Goal: Transaction & Acquisition: Purchase product/service

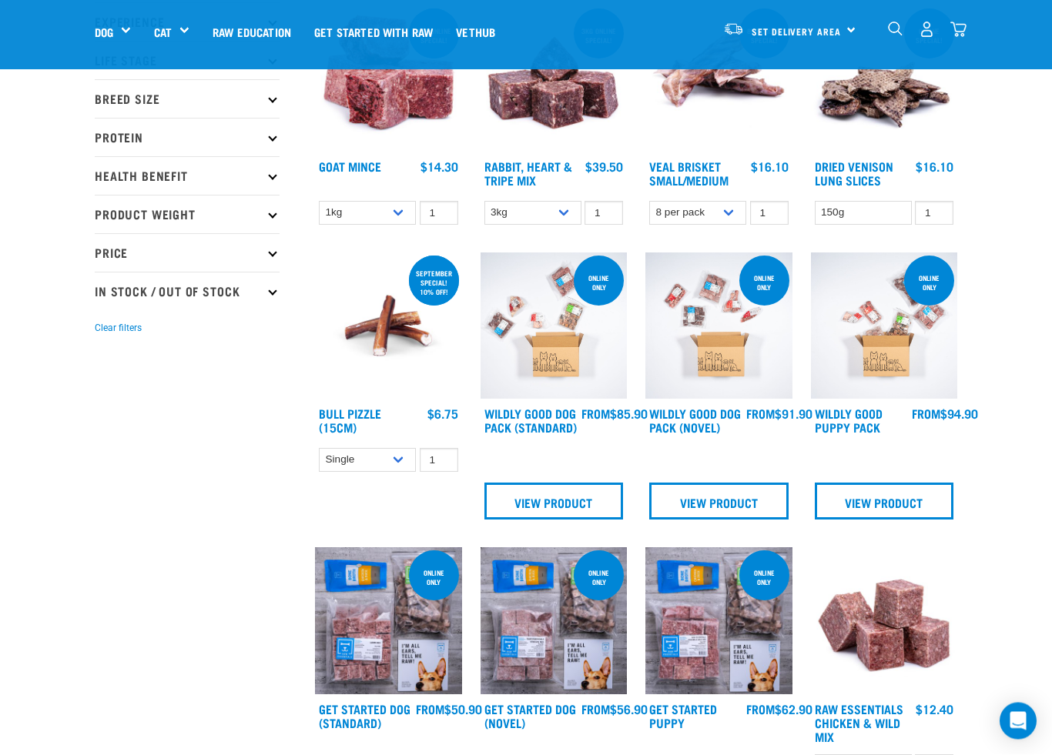
scroll to position [233, 0]
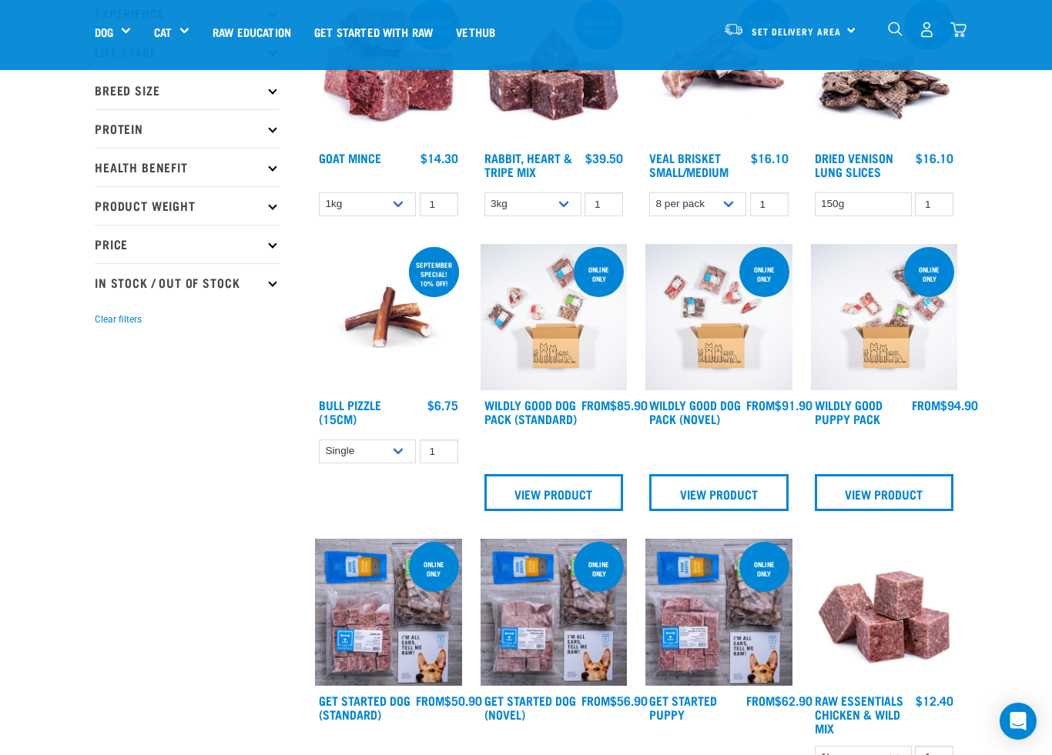
click at [898, 336] on img at bounding box center [884, 317] width 147 height 147
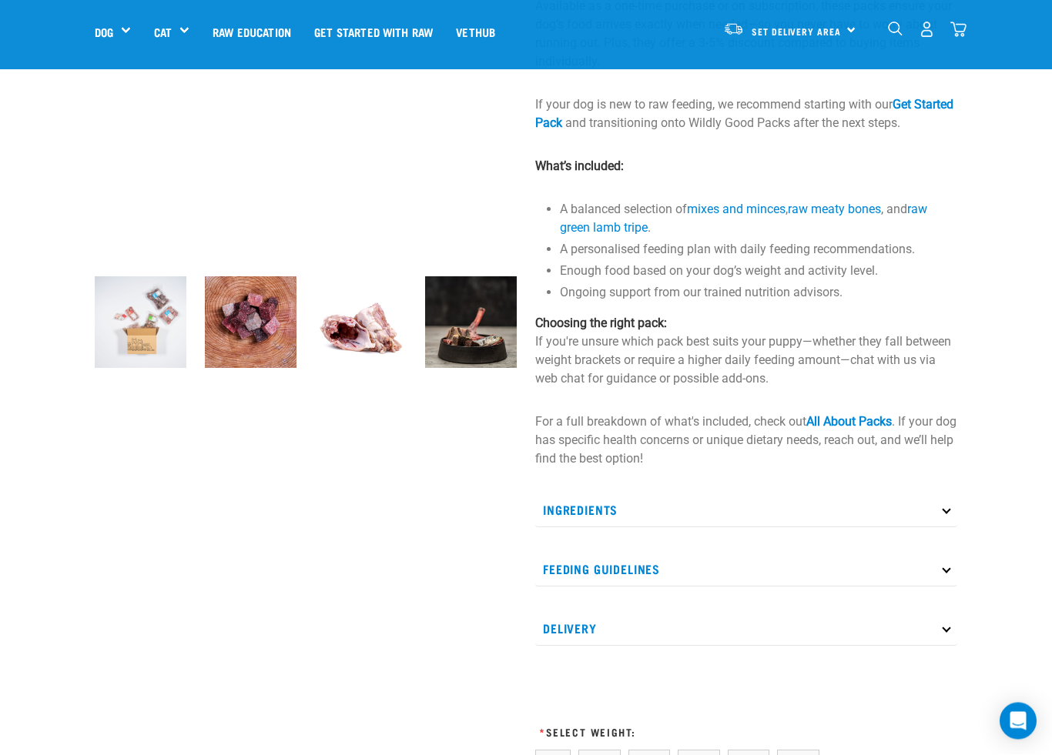
scroll to position [282, 0]
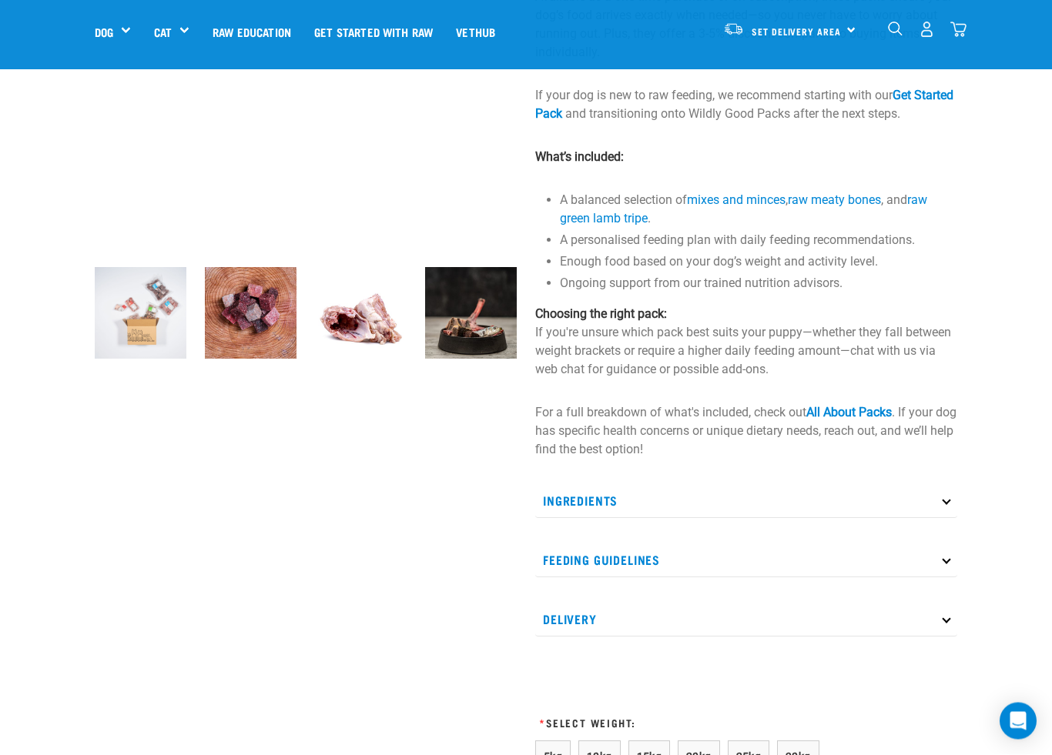
click at [870, 420] on link "All About Packs" at bounding box center [848, 413] width 85 height 15
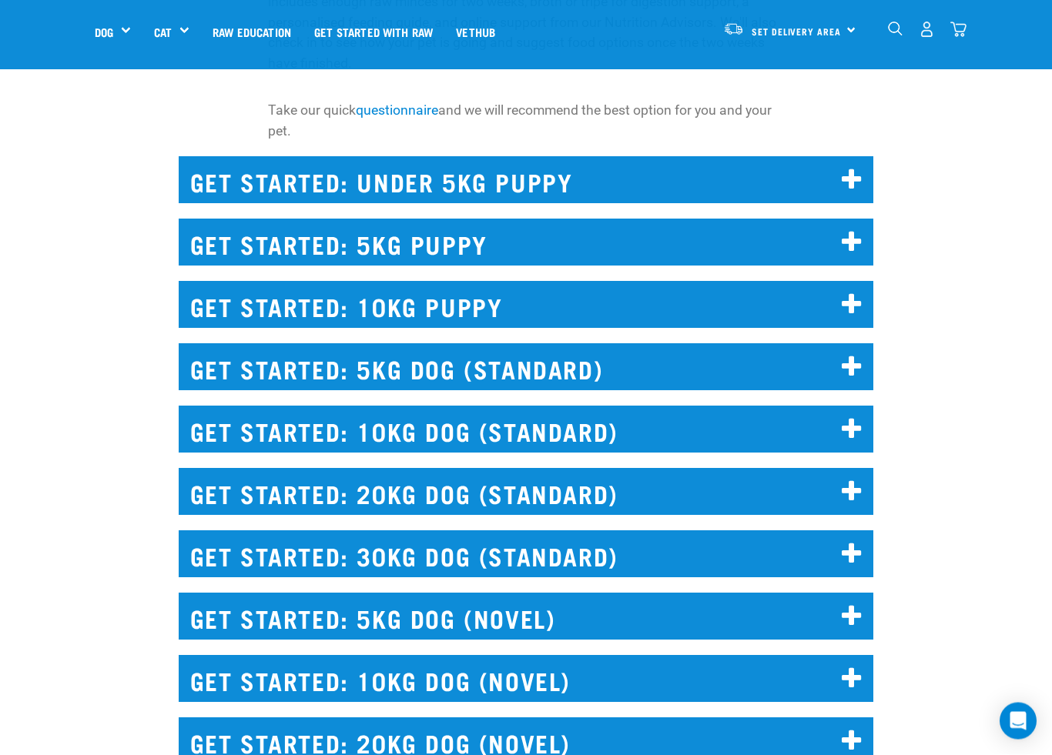
scroll to position [1575, 0]
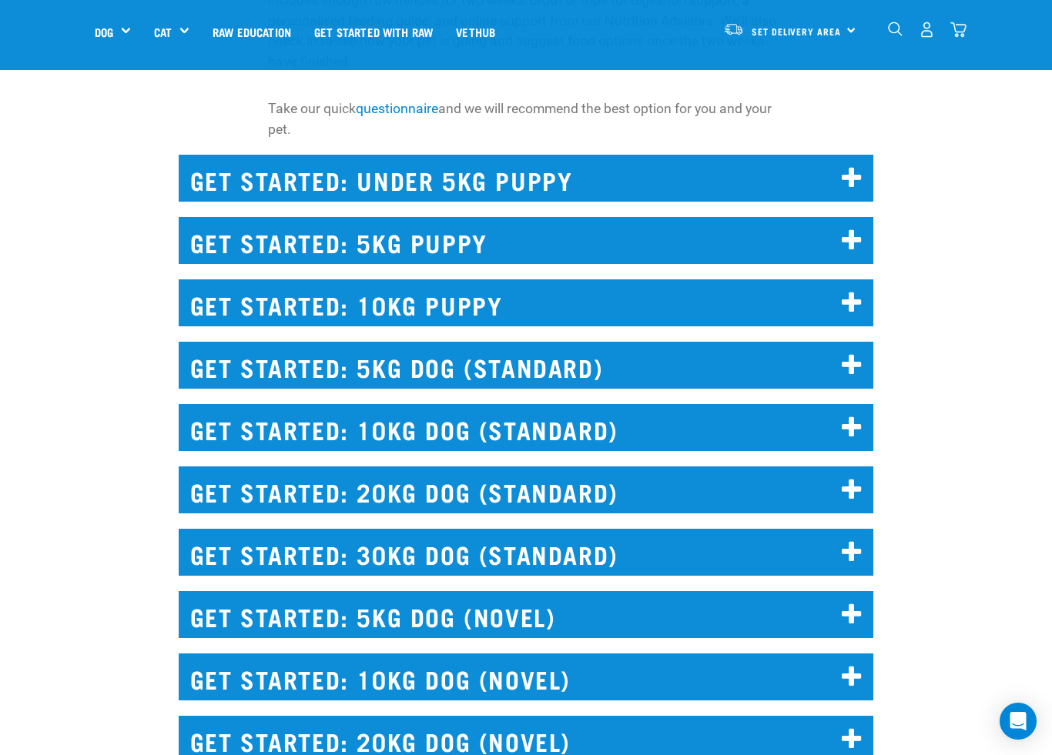
click at [862, 316] on icon at bounding box center [852, 303] width 21 height 25
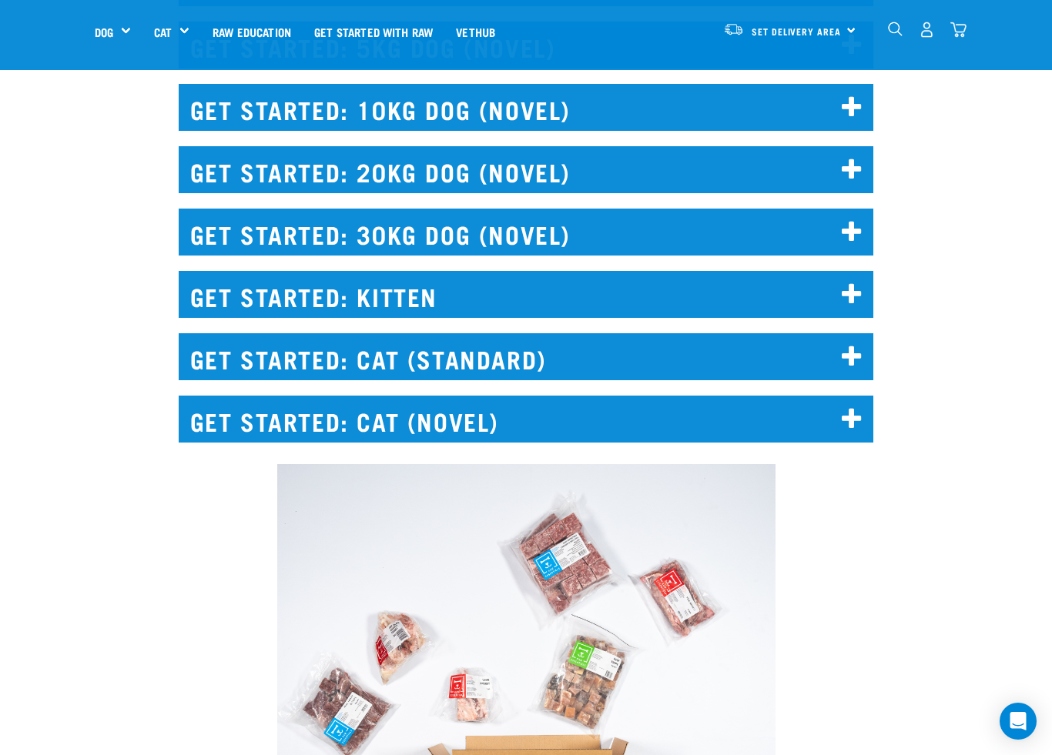
scroll to position [2248, 0]
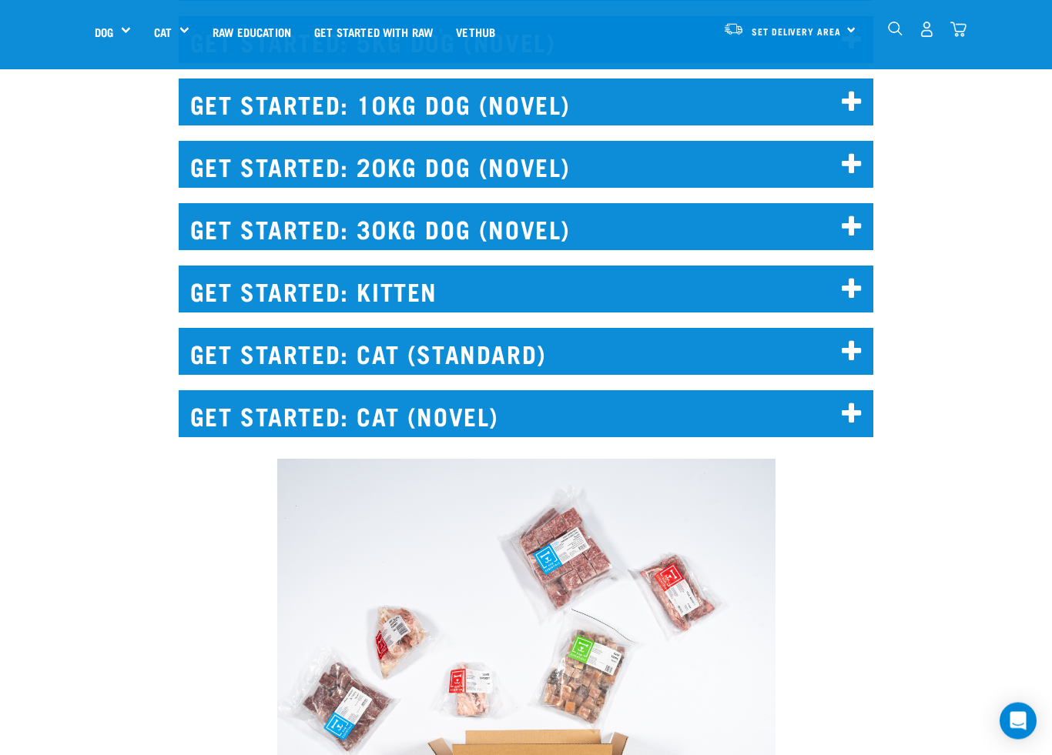
click at [855, 365] on icon at bounding box center [852, 352] width 21 height 25
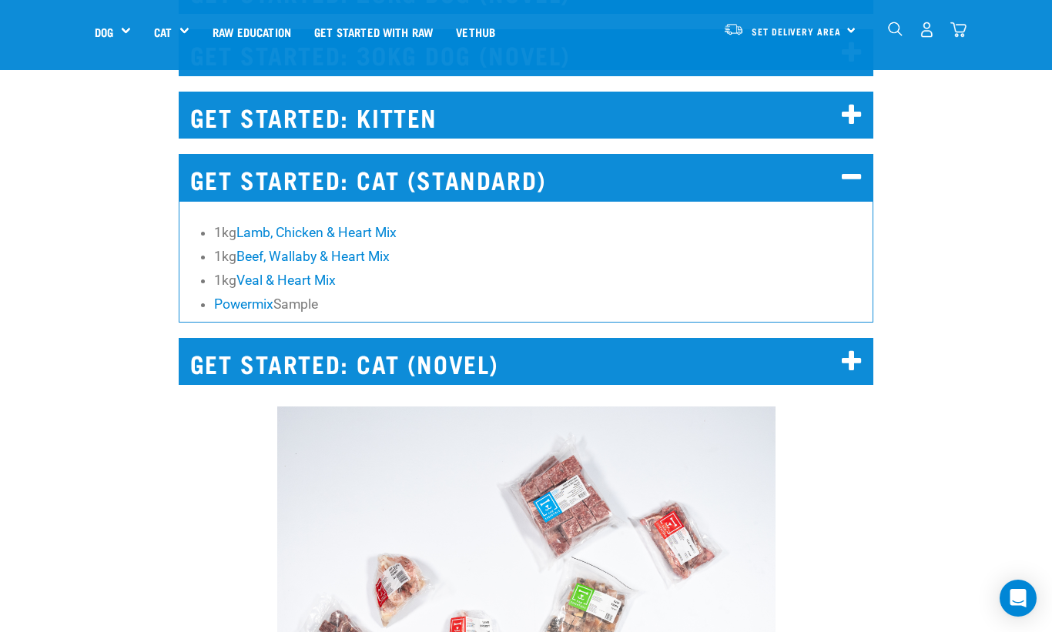
scroll to position [2422, 0]
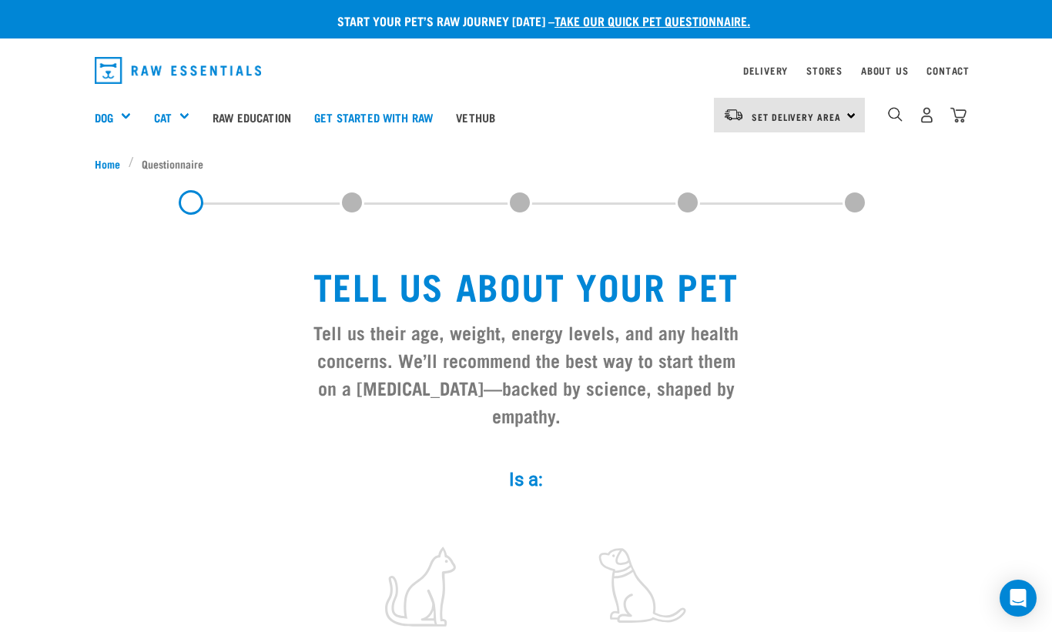
scroll to position [8, 0]
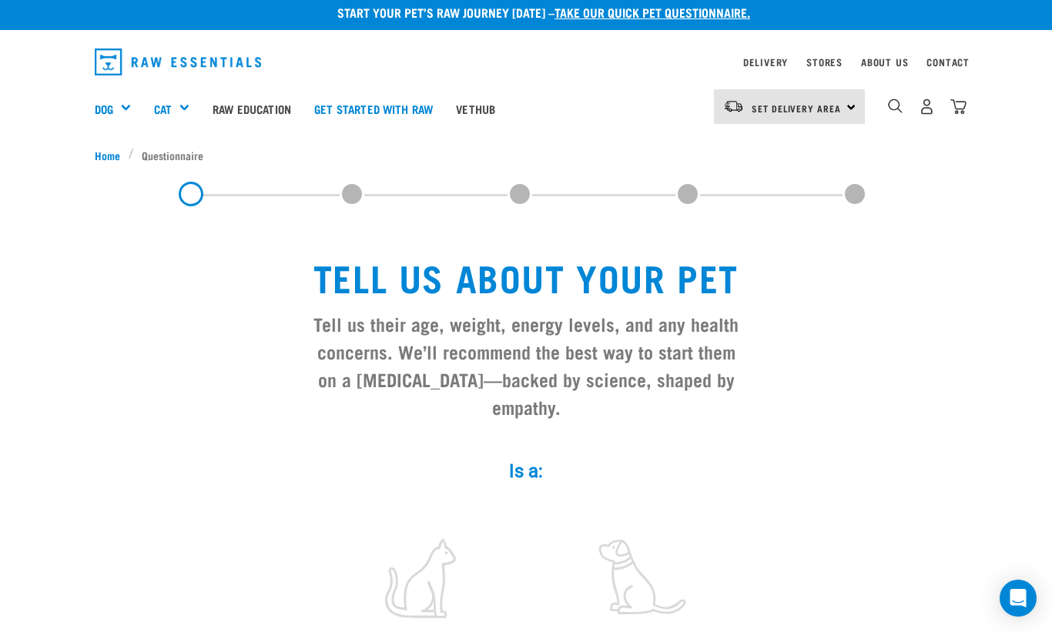
click at [0, 0] on div "Shop All Dog" at bounding box center [0, 0] width 0 height 0
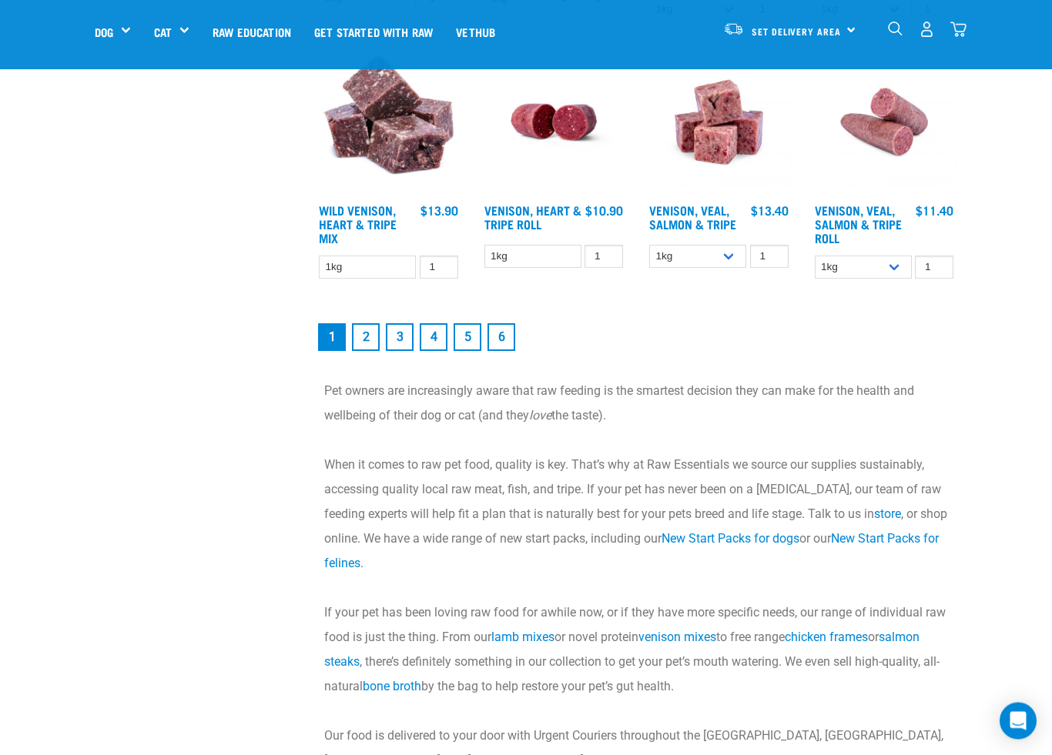
scroll to position [2029, 0]
click at [370, 351] on link "2" at bounding box center [366, 337] width 28 height 28
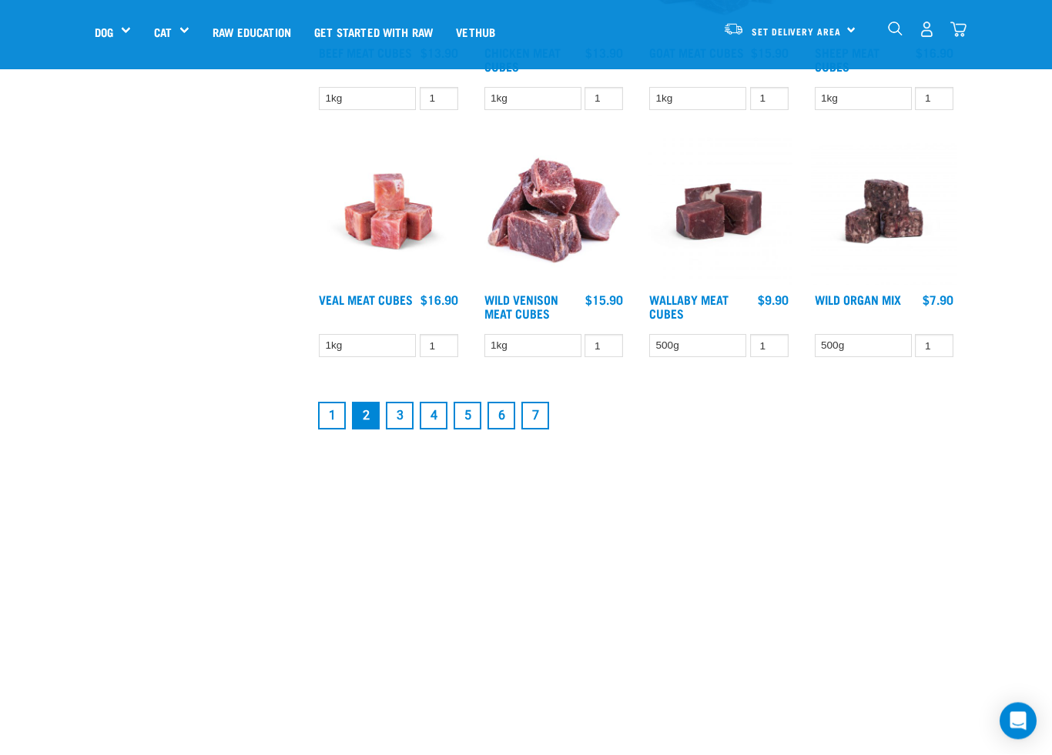
scroll to position [1844, 0]
click at [402, 430] on link "3" at bounding box center [400, 416] width 28 height 28
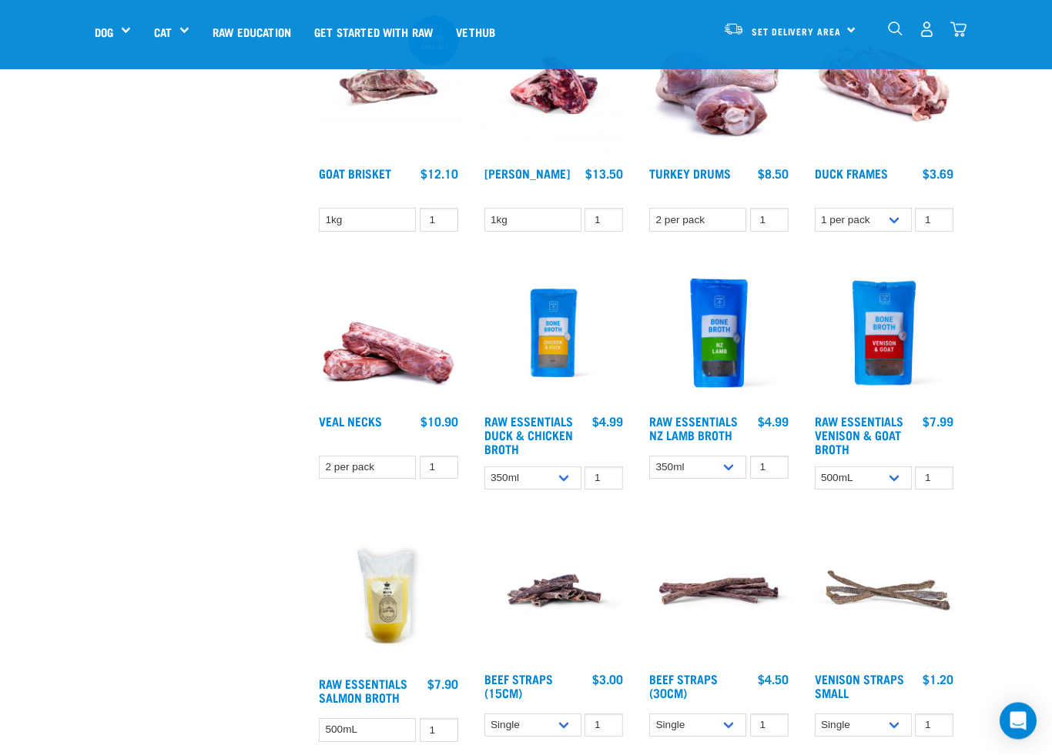
scroll to position [1232, 0]
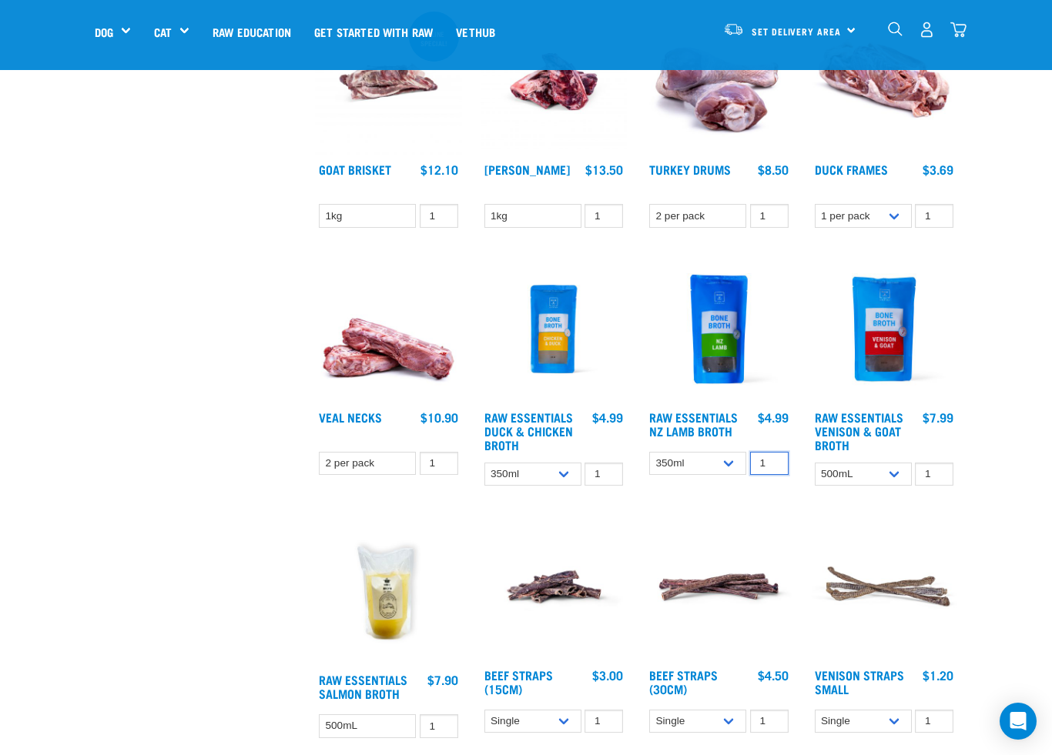
click at [762, 476] on input "1" at bounding box center [769, 464] width 38 height 24
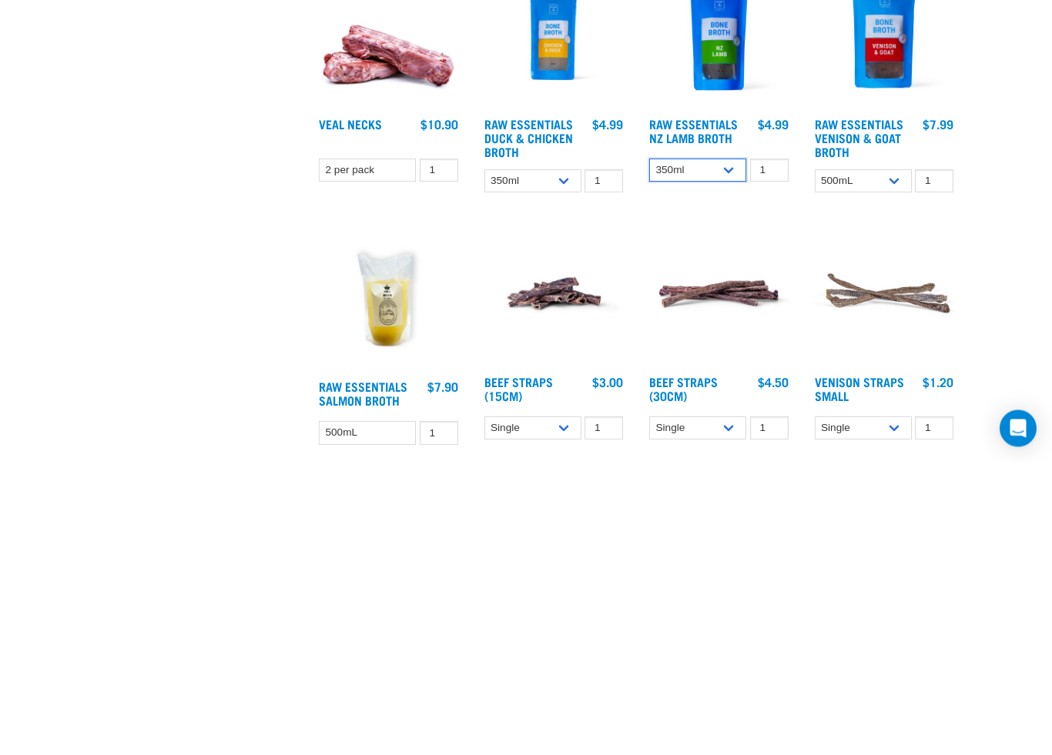
click at [727, 452] on select "350ml Bulk (40 pack)" at bounding box center [697, 464] width 97 height 24
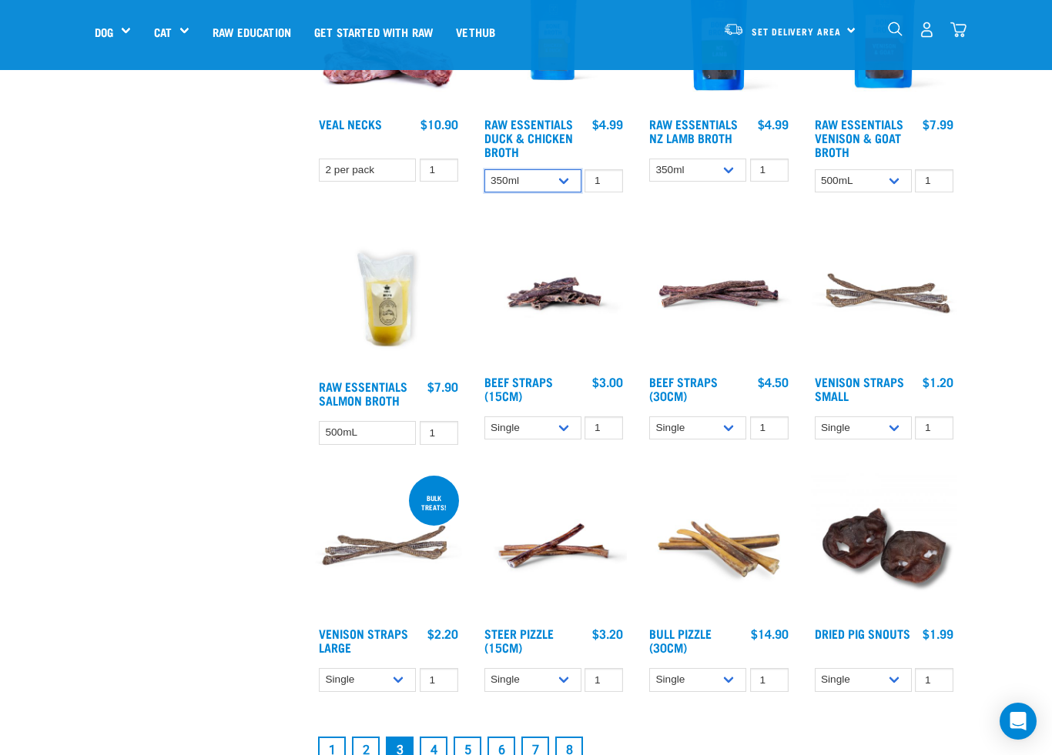
click at [564, 193] on select "350ml Bulk (40 pack)" at bounding box center [532, 181] width 97 height 24
select select "696497"
click at [897, 193] on select "500mL Bulk (24 pack)" at bounding box center [863, 181] width 97 height 24
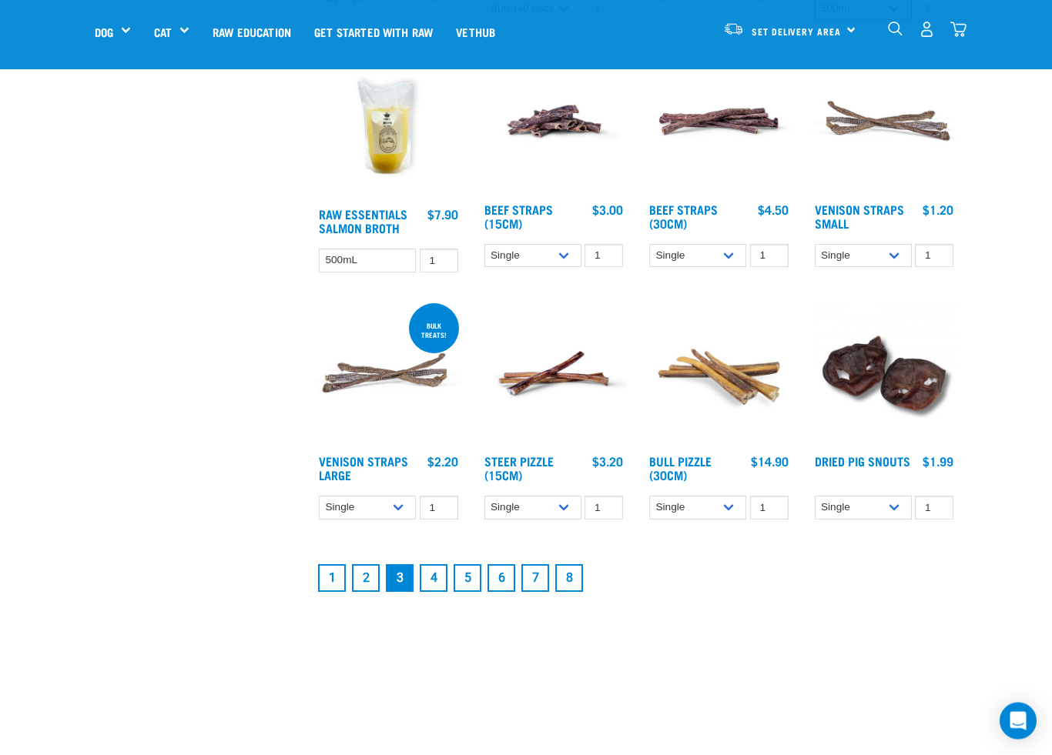
scroll to position [1698, 0]
click at [439, 592] on link "4" at bounding box center [434, 578] width 28 height 28
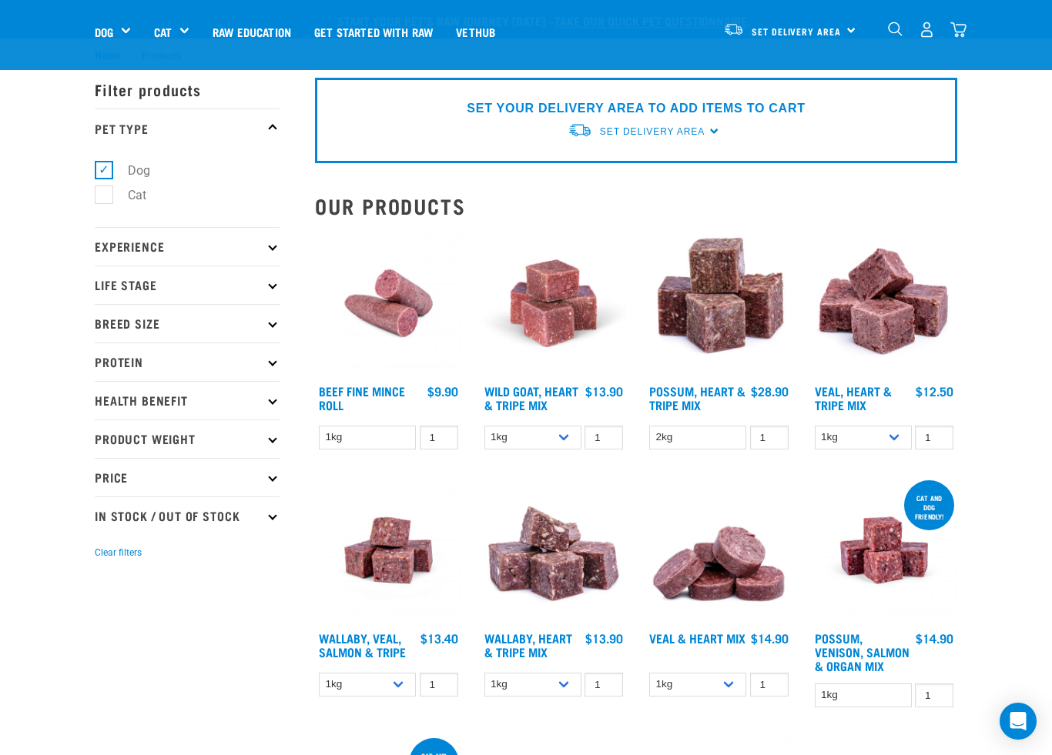
scroll to position [1619, 0]
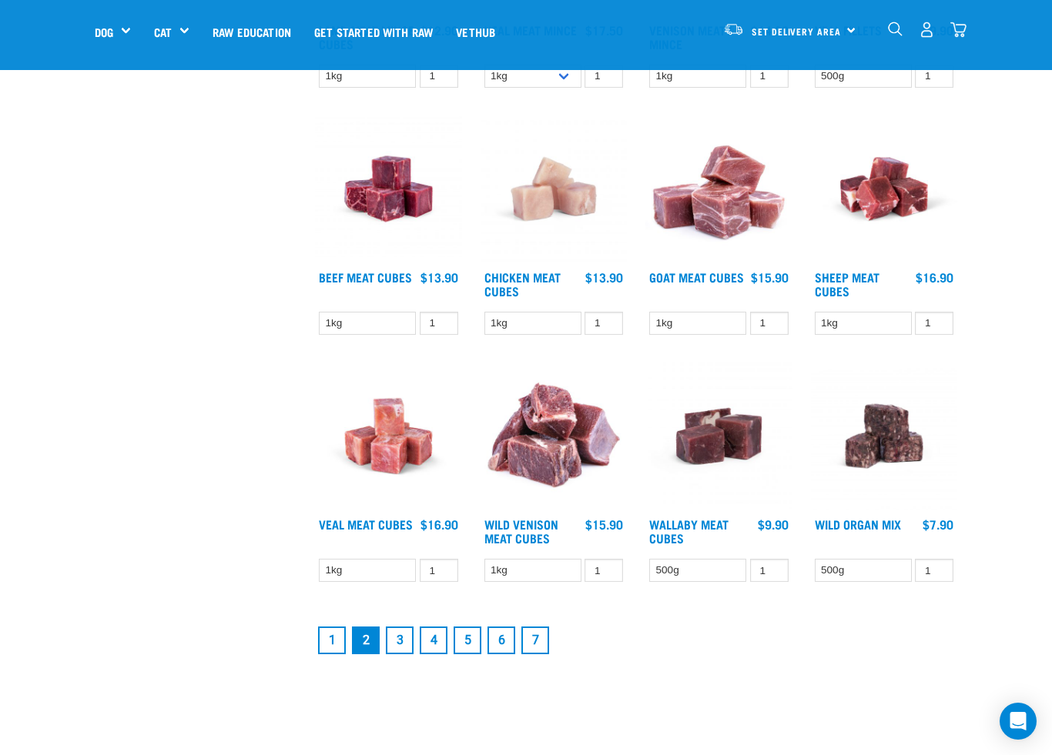
click at [400, 654] on link "3" at bounding box center [400, 641] width 28 height 28
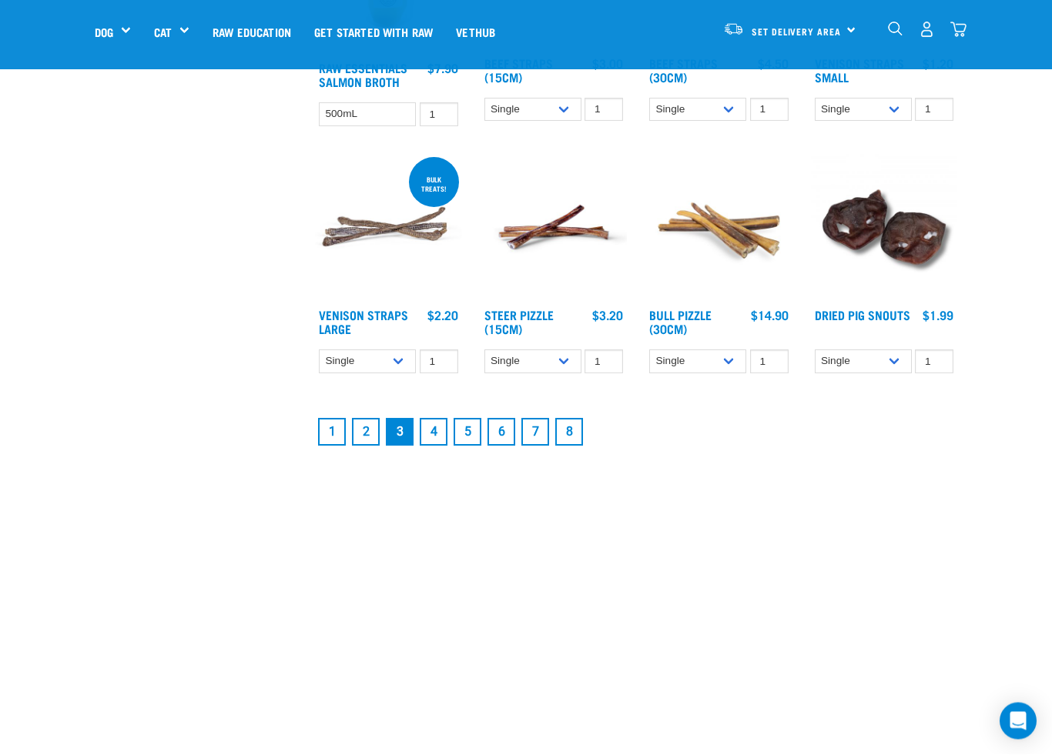
scroll to position [1844, 0]
click at [435, 446] on link "4" at bounding box center [434, 432] width 28 height 28
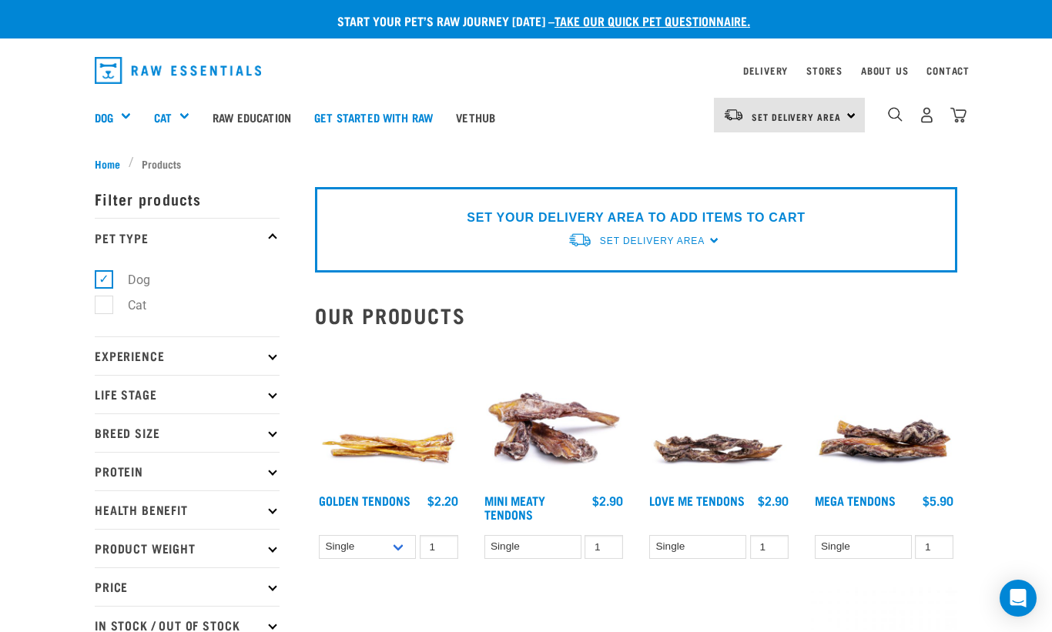
click at [101, 473] on p "Protein" at bounding box center [187, 471] width 185 height 38
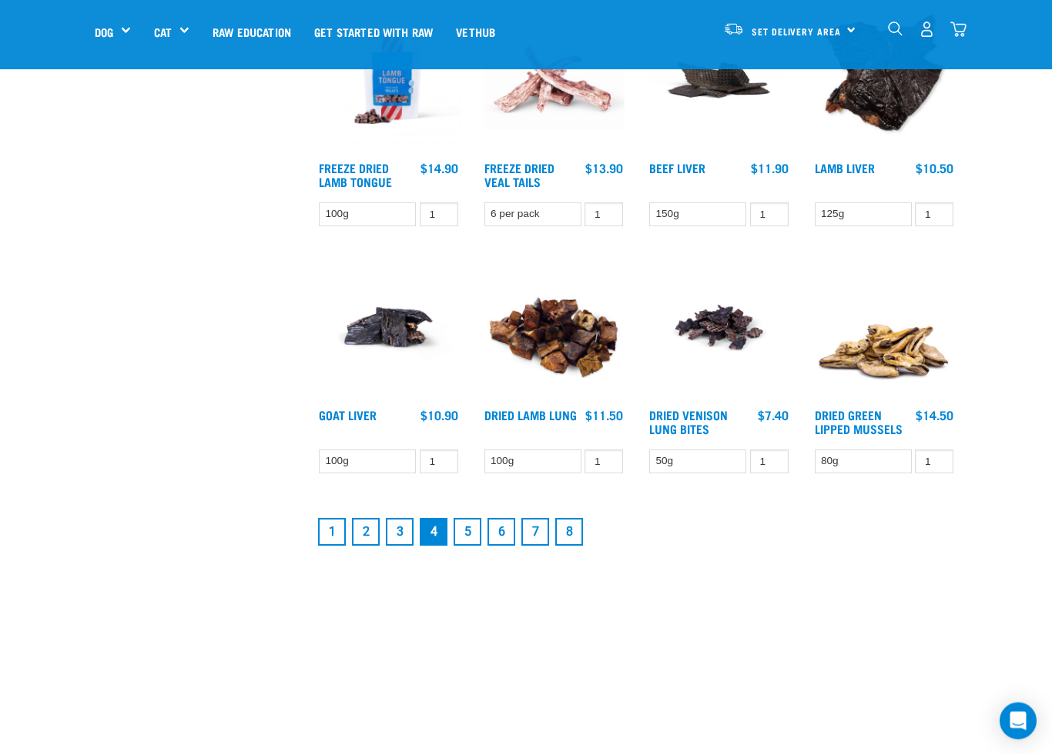
scroll to position [1728, 0]
click at [470, 546] on link "5" at bounding box center [467, 532] width 28 height 28
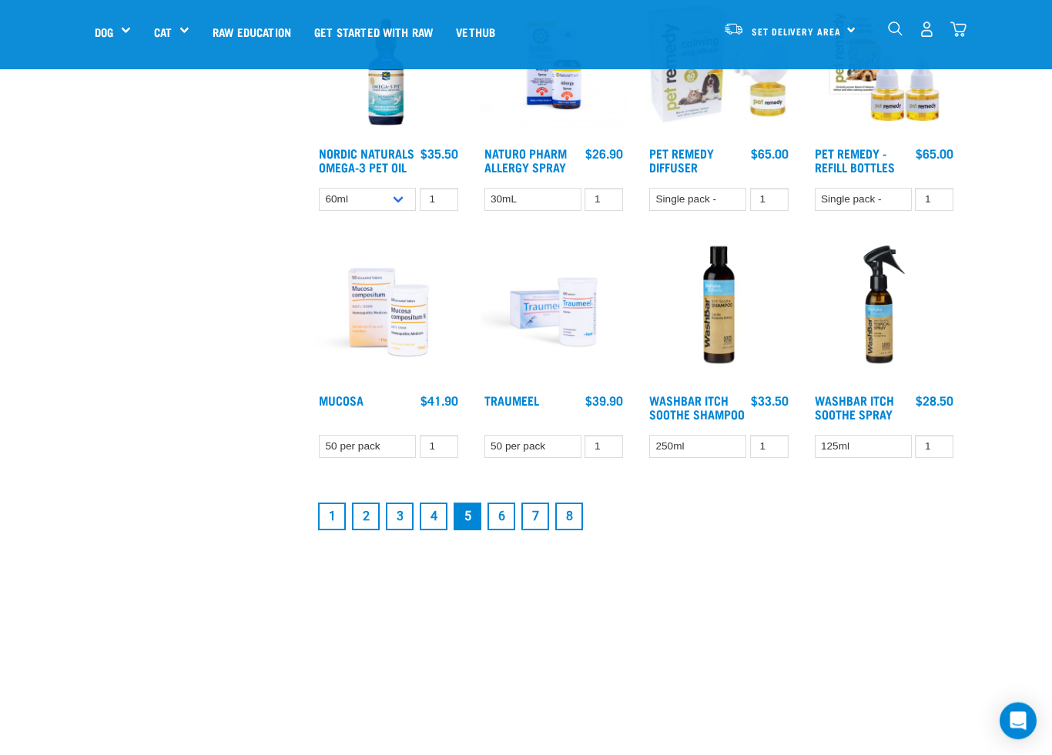
scroll to position [1835, 0]
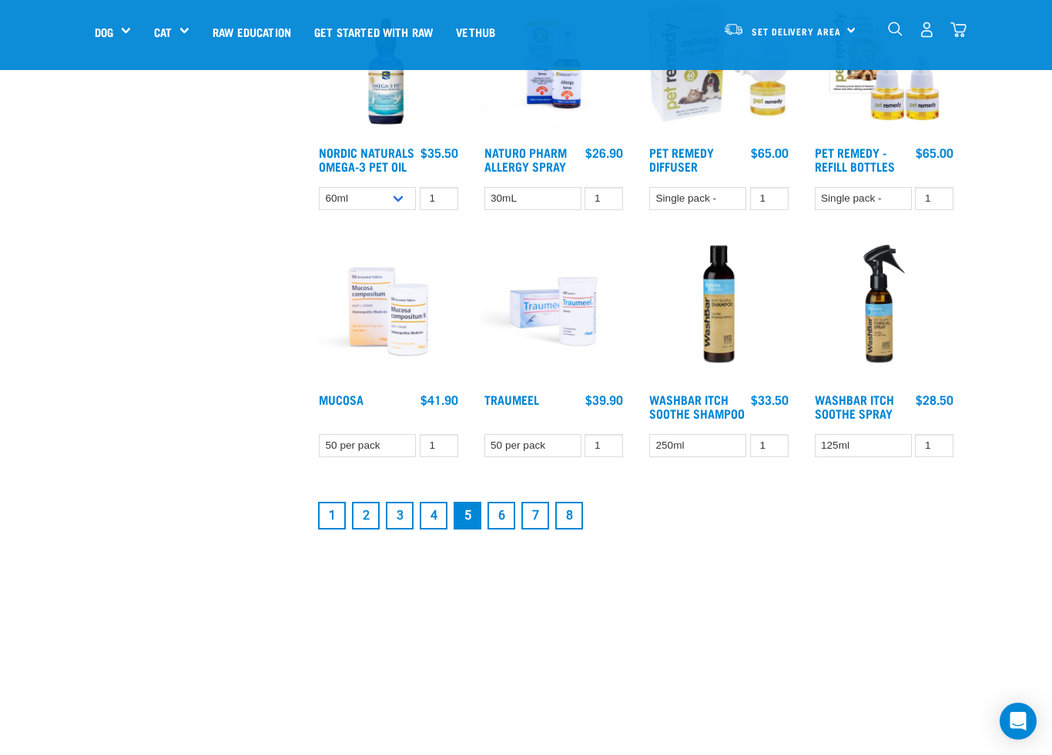
click at [505, 530] on link "6" at bounding box center [501, 516] width 28 height 28
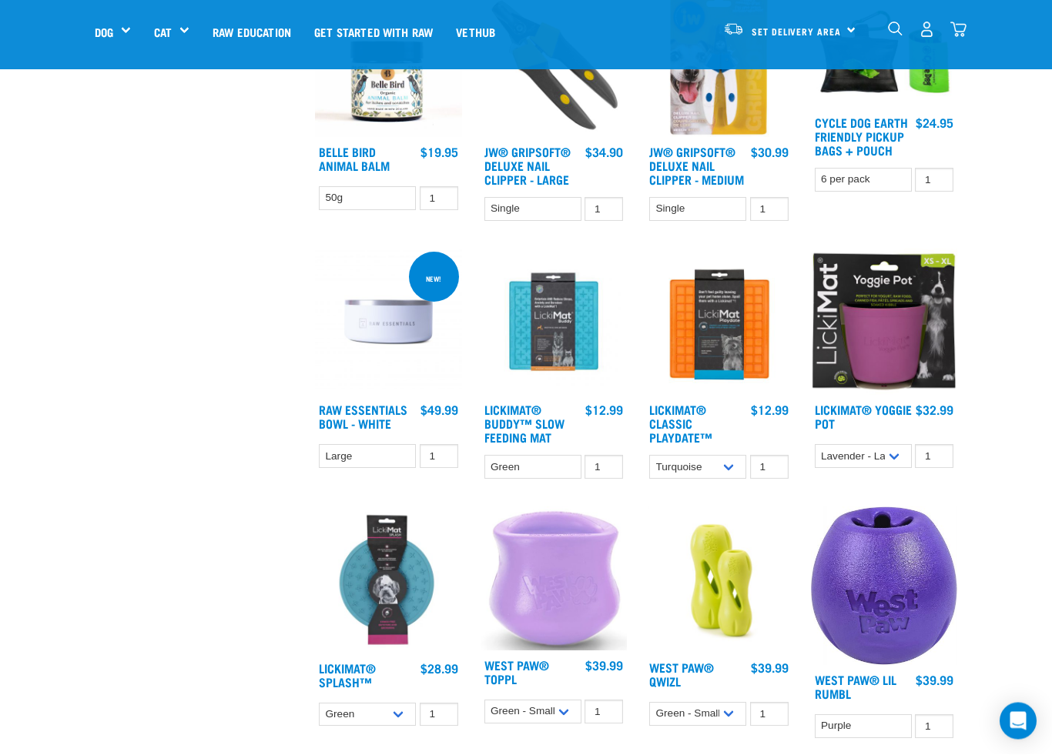
scroll to position [1005, 0]
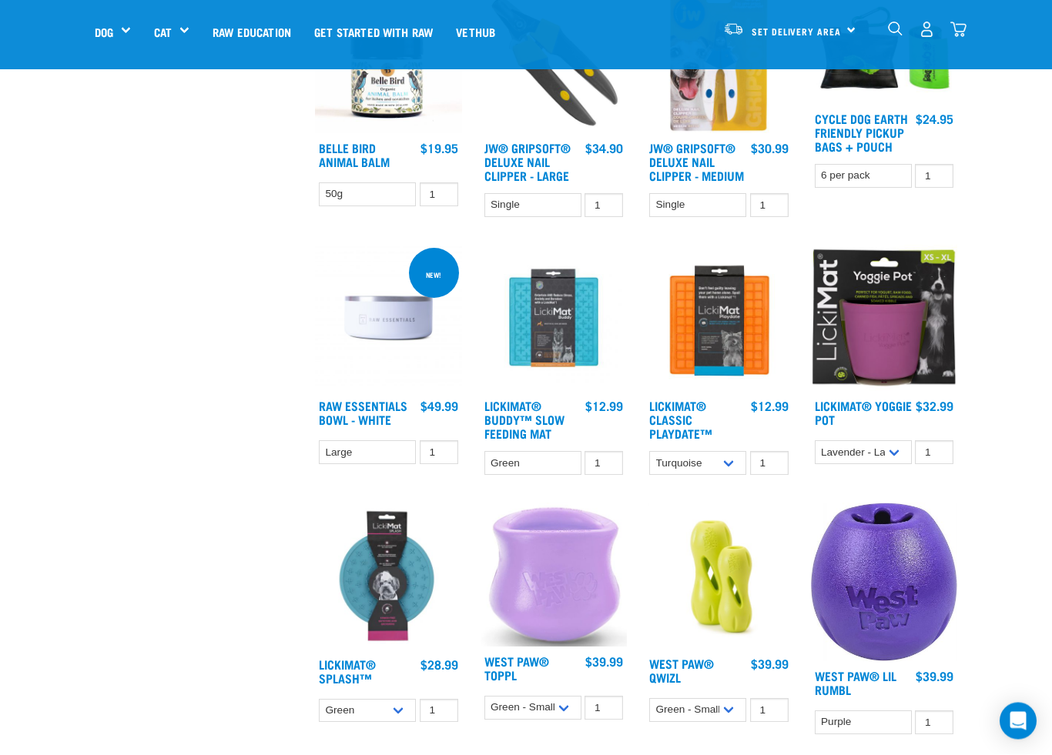
click at [915, 380] on img at bounding box center [884, 319] width 147 height 147
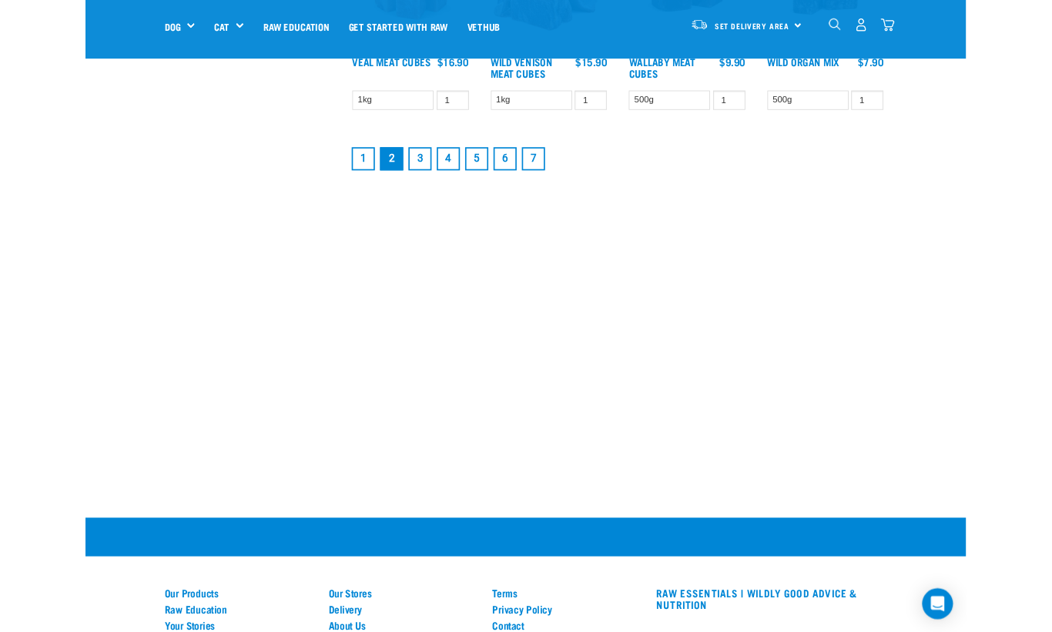
scroll to position [2047, 0]
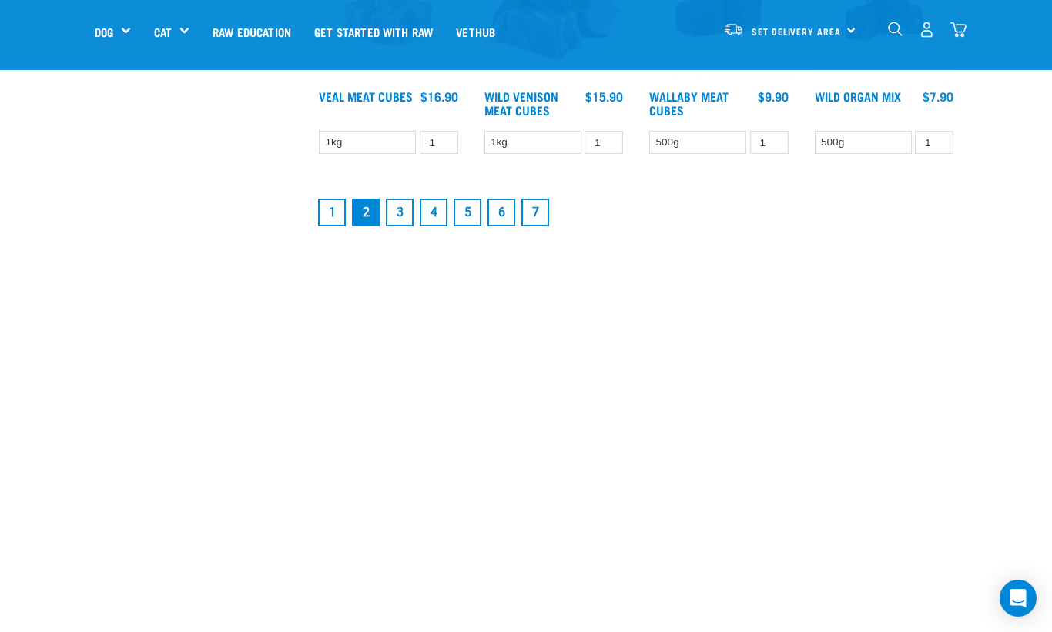
click at [500, 226] on link "6" at bounding box center [501, 213] width 28 height 28
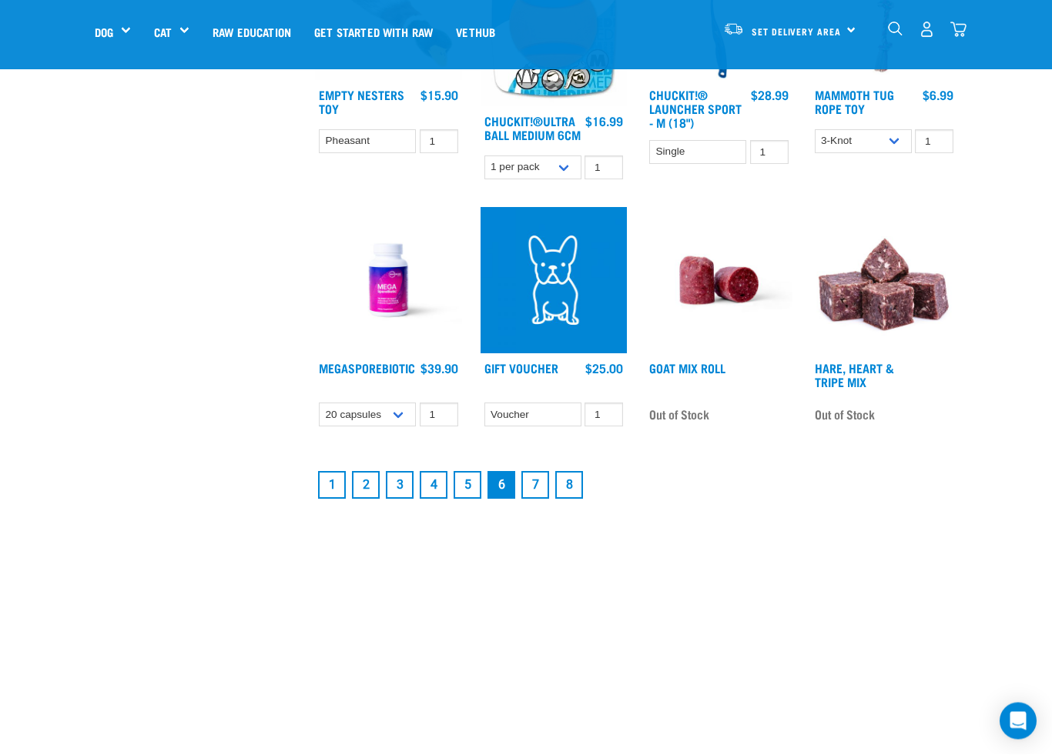
scroll to position [1835, 0]
click at [544, 499] on link "7" at bounding box center [535, 485] width 28 height 28
click at [534, 499] on link "7" at bounding box center [535, 485] width 28 height 28
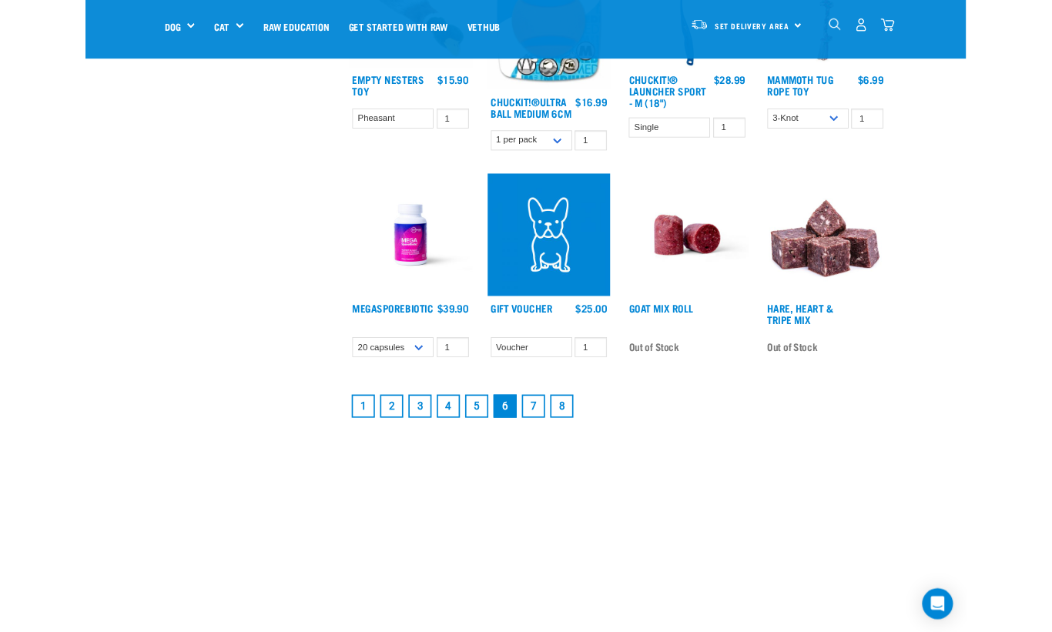
scroll to position [1834, 0]
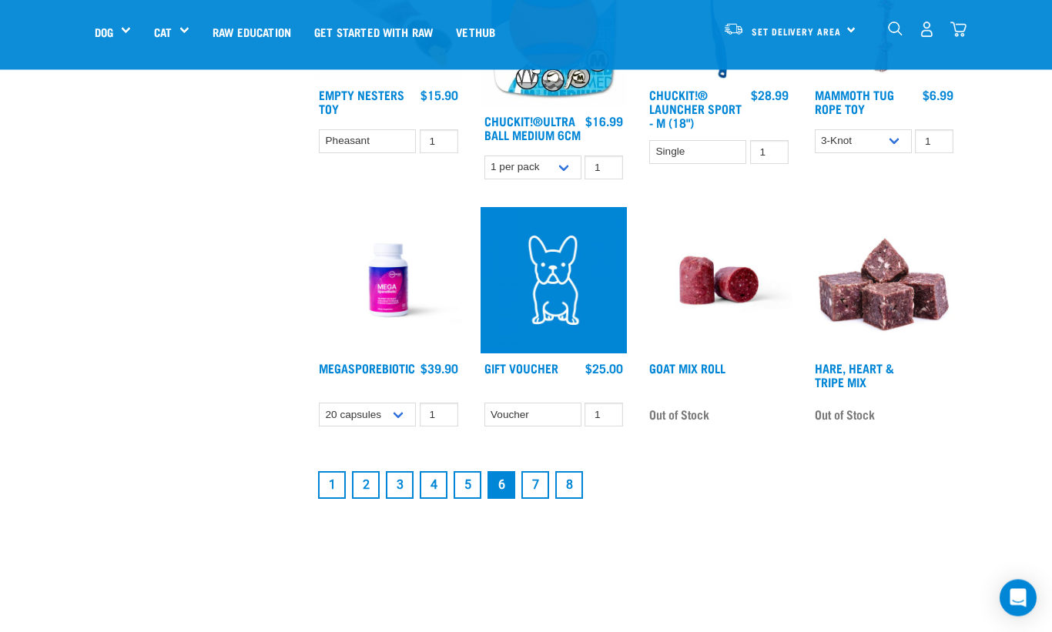
click at [534, 500] on link "7" at bounding box center [535, 486] width 28 height 28
click at [570, 472] on link "8" at bounding box center [569, 486] width 28 height 28
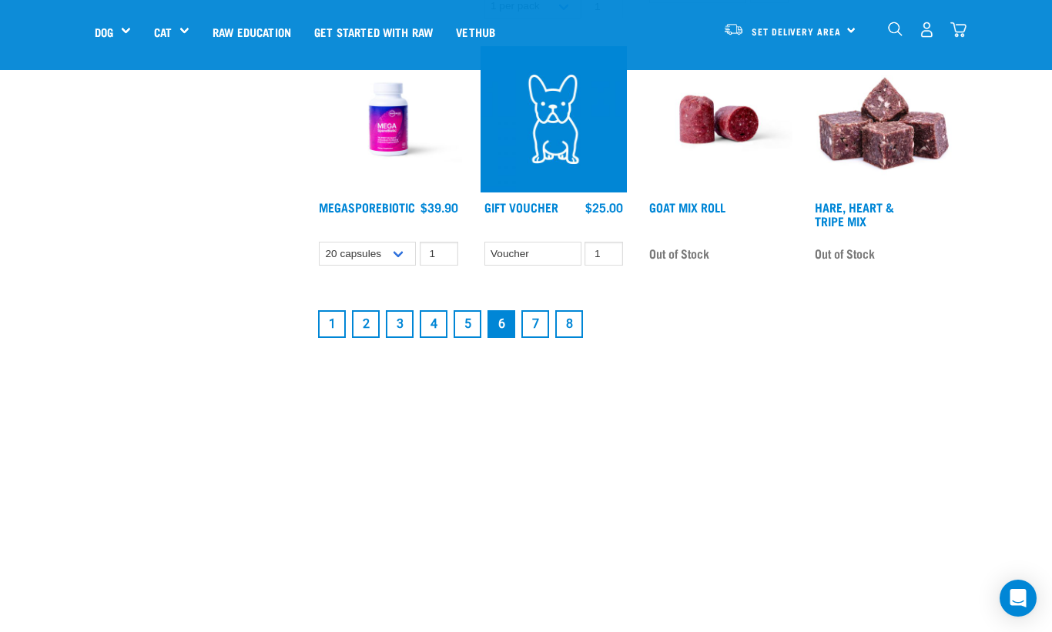
click at [538, 338] on link "7" at bounding box center [535, 324] width 28 height 28
